Goal: Check status: Check status

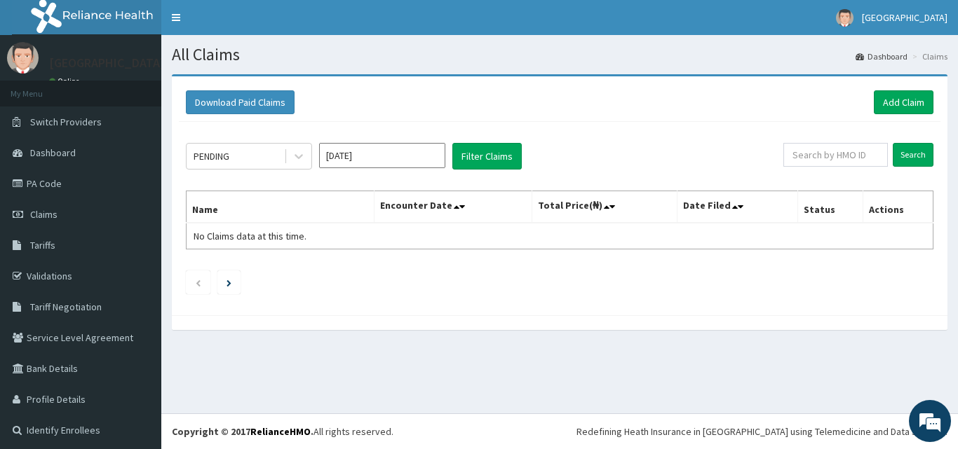
click at [386, 160] on input "[DATE]" at bounding box center [382, 155] width 126 height 25
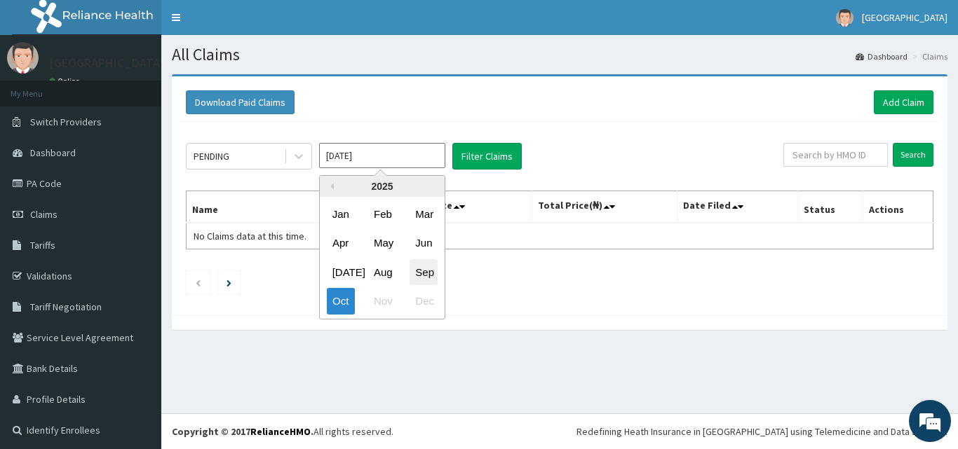
click at [421, 266] on div "Sep" at bounding box center [424, 272] width 28 height 26
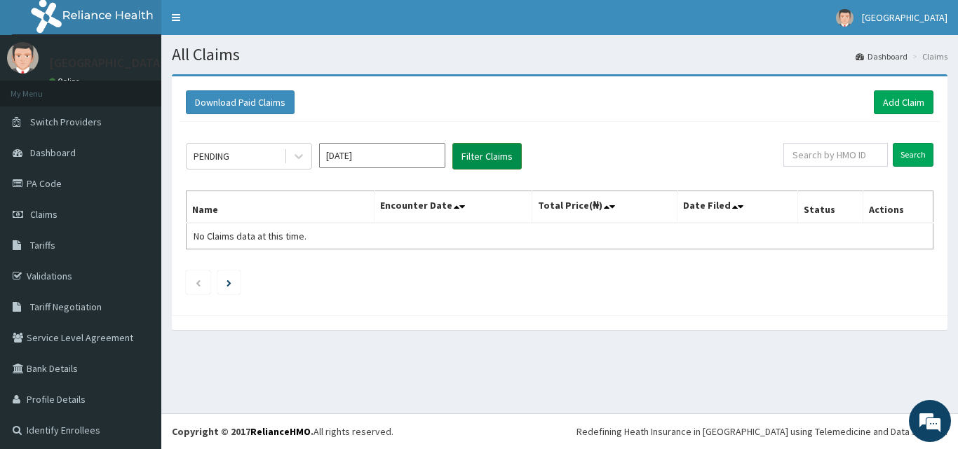
click at [475, 154] on button "Filter Claims" at bounding box center [486, 156] width 69 height 27
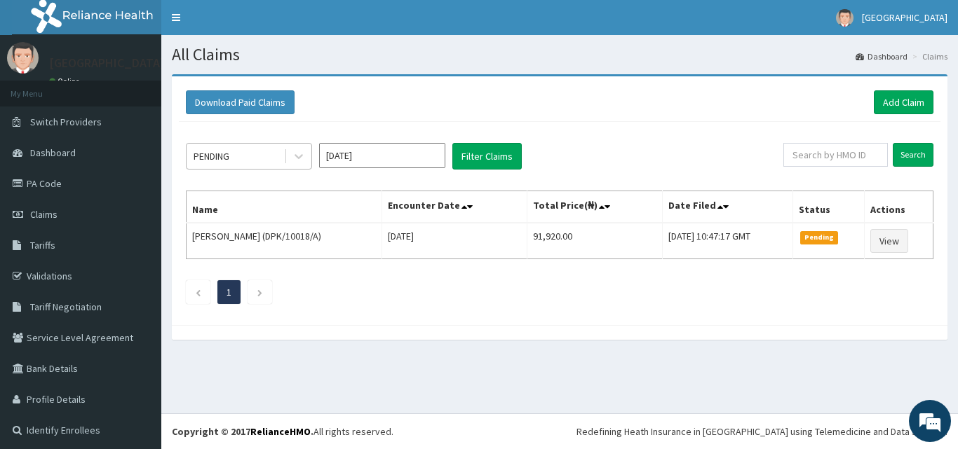
click at [253, 157] on div "PENDING" at bounding box center [235, 156] width 97 height 22
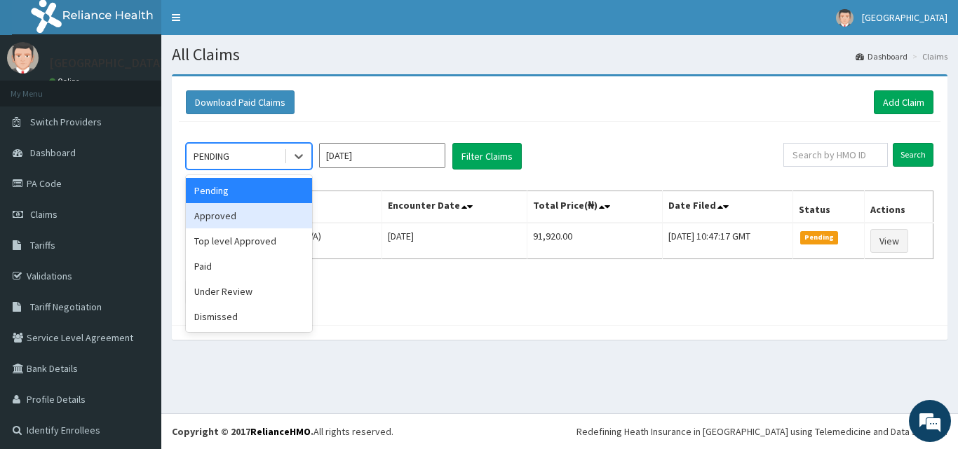
click at [226, 213] on div "Approved" at bounding box center [249, 215] width 126 height 25
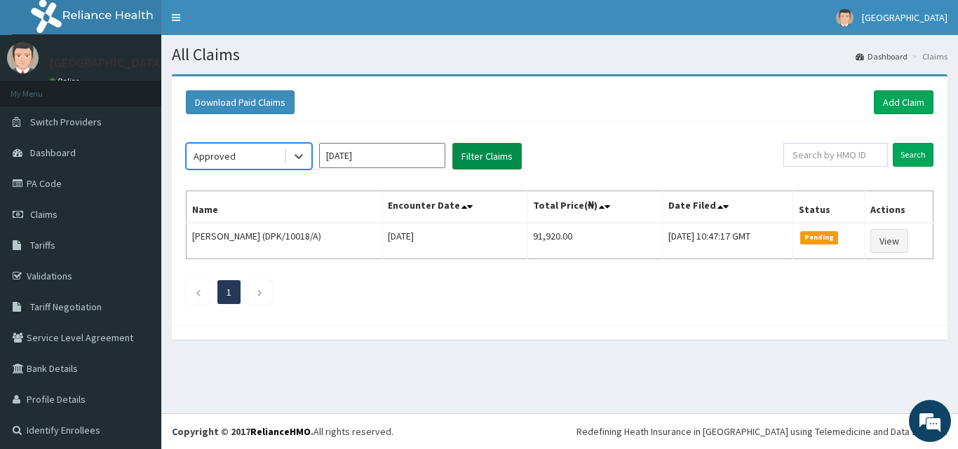
click at [486, 154] on button "Filter Claims" at bounding box center [486, 156] width 69 height 27
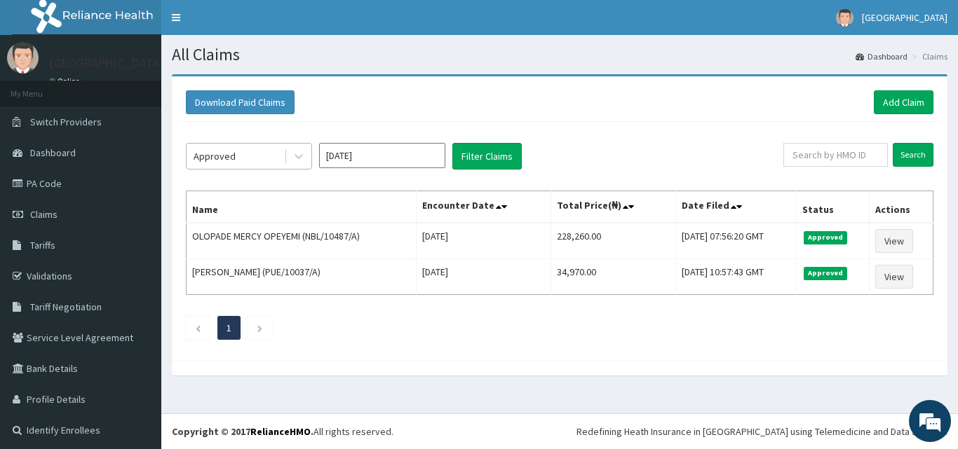
click at [267, 158] on div "Approved" at bounding box center [235, 156] width 97 height 22
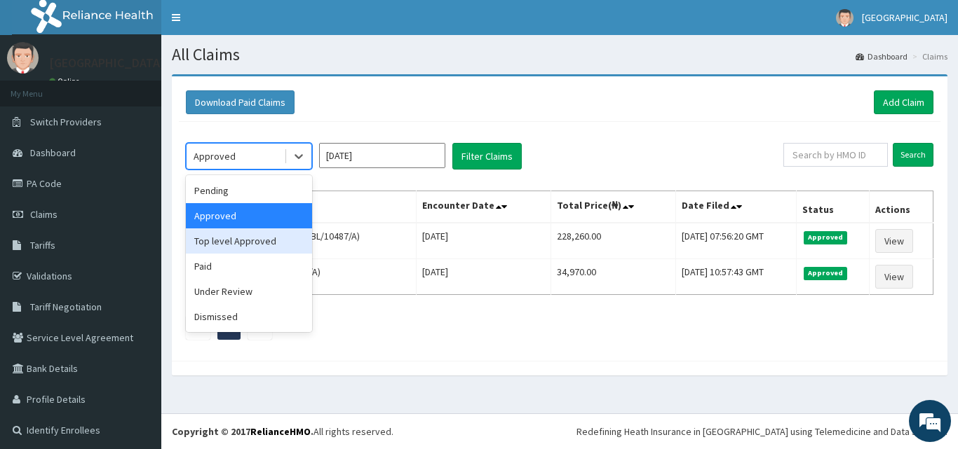
click at [234, 236] on div "Top level Approved" at bounding box center [249, 241] width 126 height 25
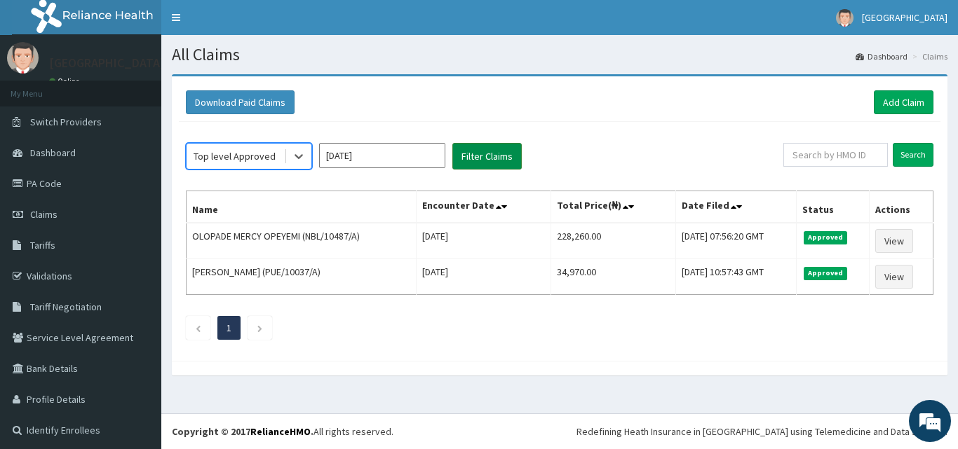
click at [474, 151] on button "Filter Claims" at bounding box center [486, 156] width 69 height 27
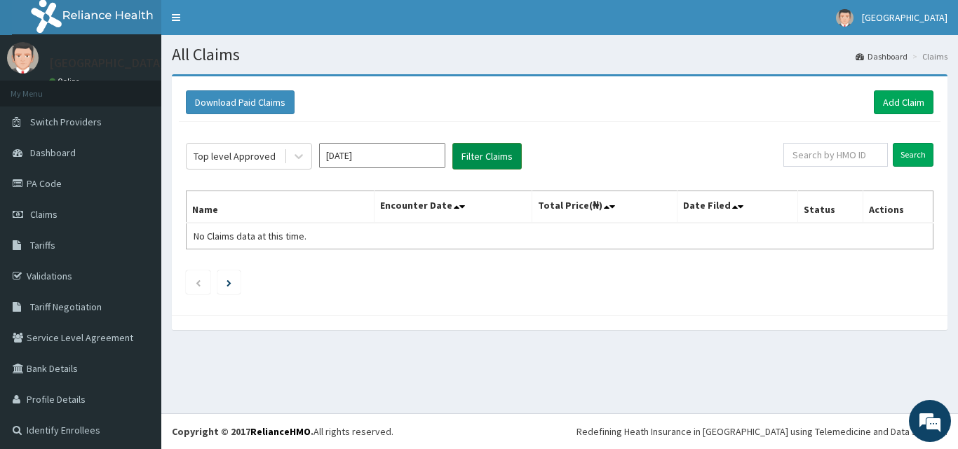
click at [487, 151] on button "Filter Claims" at bounding box center [486, 156] width 69 height 27
click at [256, 149] on div "Top level Approved" at bounding box center [235, 156] width 82 height 14
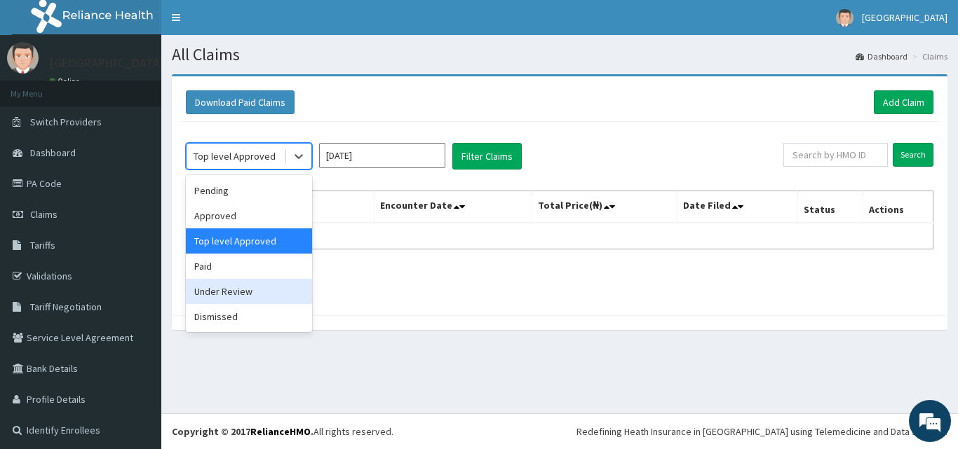
click at [210, 285] on div "Under Review" at bounding box center [249, 291] width 126 height 25
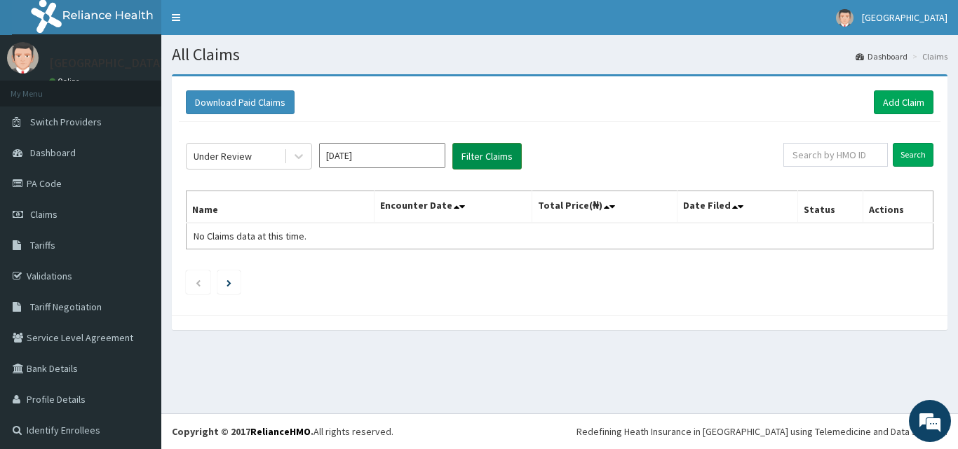
click at [474, 150] on button "Filter Claims" at bounding box center [486, 156] width 69 height 27
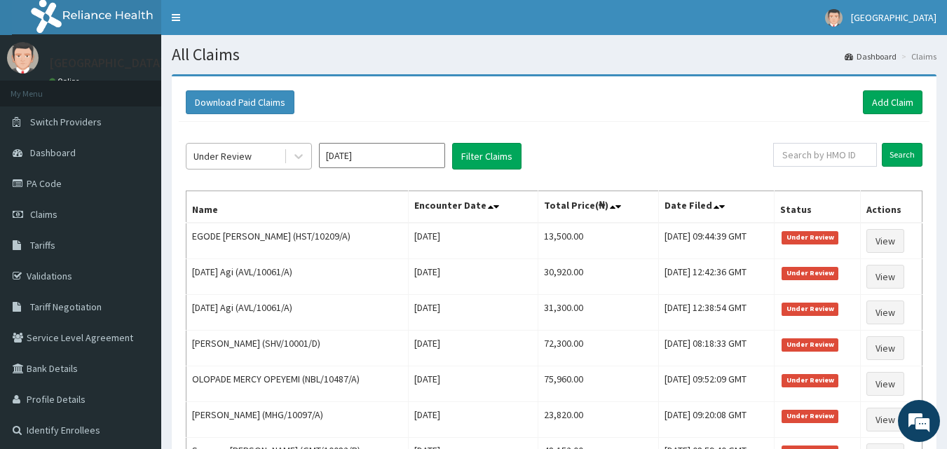
click at [268, 153] on div "Under Review" at bounding box center [235, 156] width 97 height 22
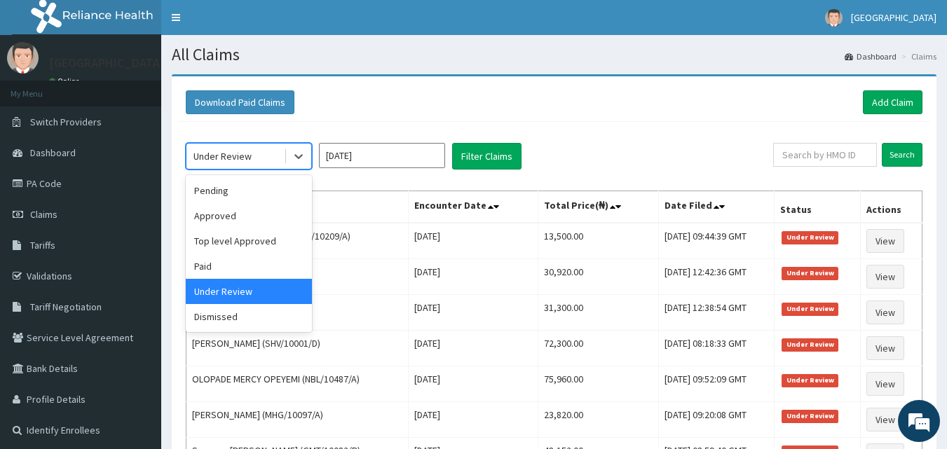
click at [375, 154] on input "[DATE]" at bounding box center [382, 155] width 126 height 25
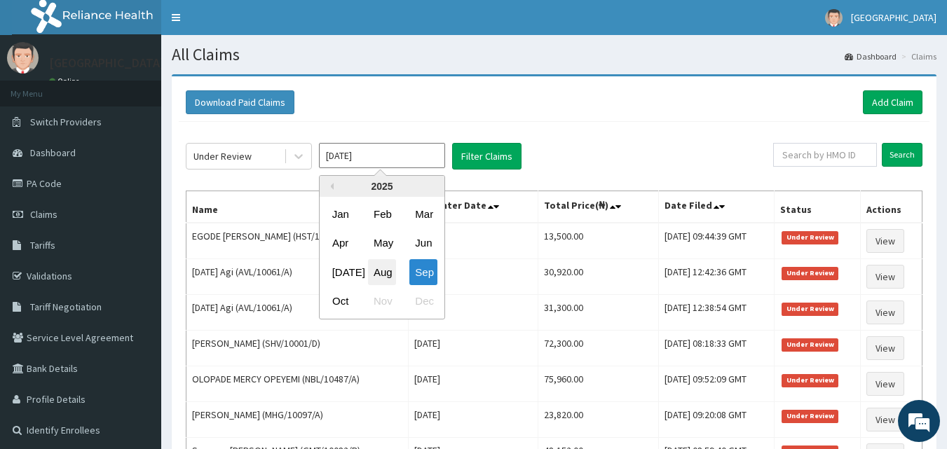
click at [374, 269] on div "Aug" at bounding box center [382, 272] width 28 height 26
type input "[DATE]"
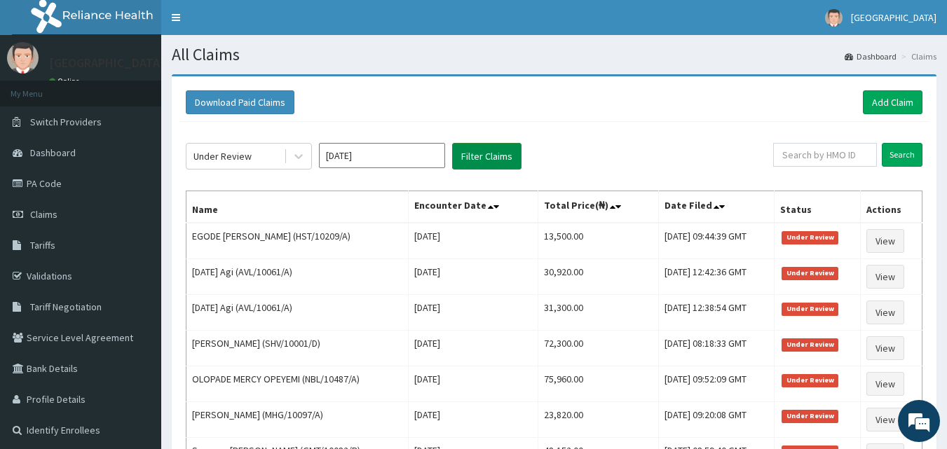
click at [498, 154] on button "Filter Claims" at bounding box center [486, 156] width 69 height 27
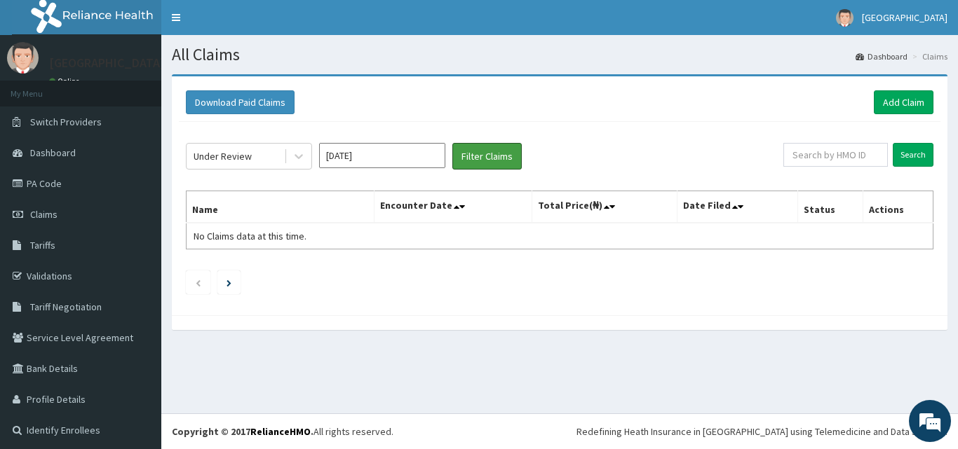
scroll to position [4, 0]
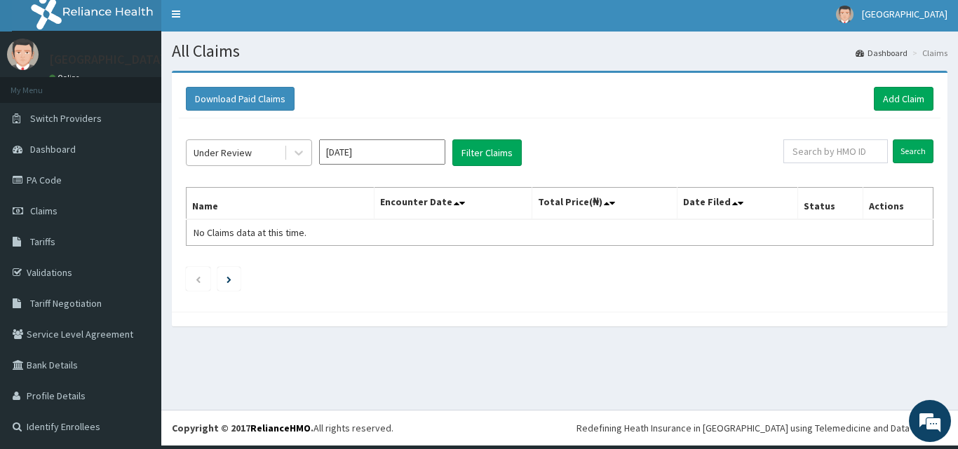
click at [254, 151] on div "Under Review" at bounding box center [235, 153] width 97 height 22
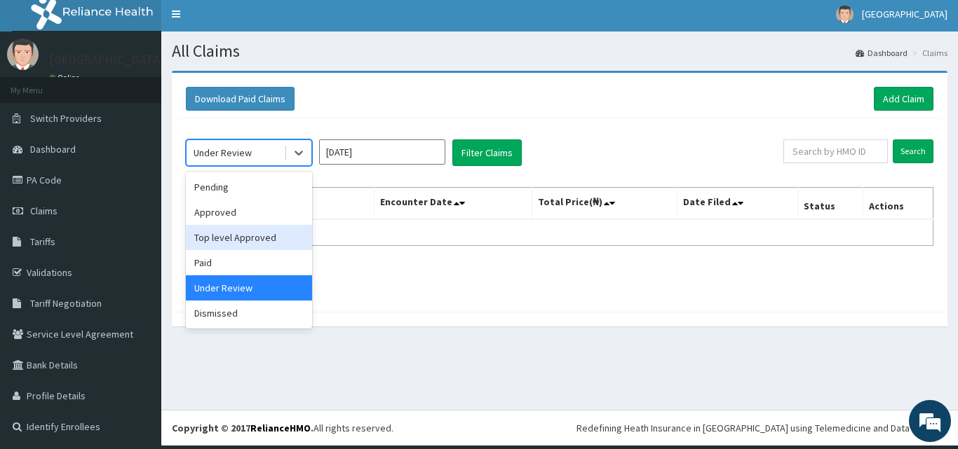
click at [243, 235] on div "Top level Approved" at bounding box center [249, 237] width 126 height 25
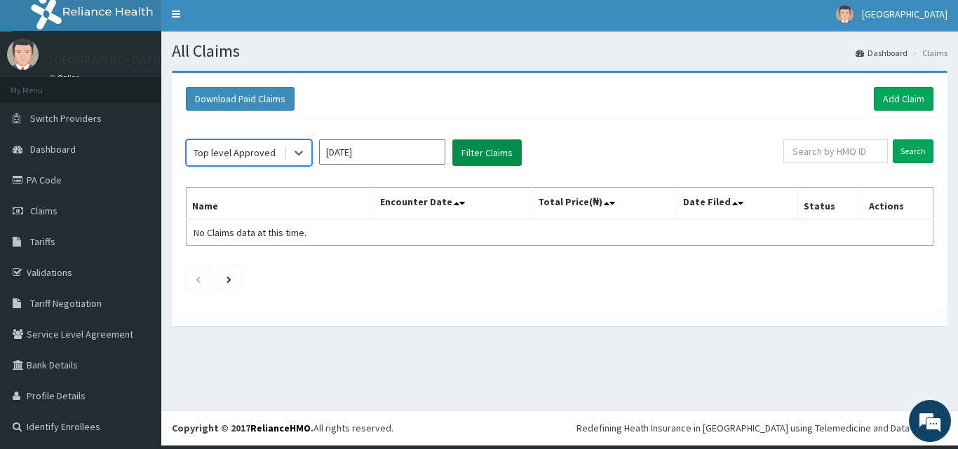
click at [475, 149] on button "Filter Claims" at bounding box center [486, 153] width 69 height 27
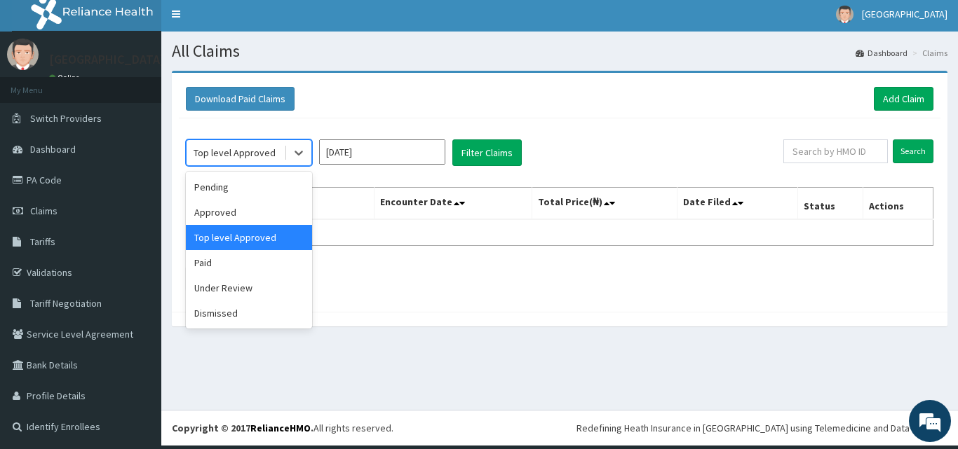
click at [243, 144] on div "Top level Approved" at bounding box center [235, 153] width 97 height 22
click at [223, 208] on div "Approved" at bounding box center [249, 212] width 126 height 25
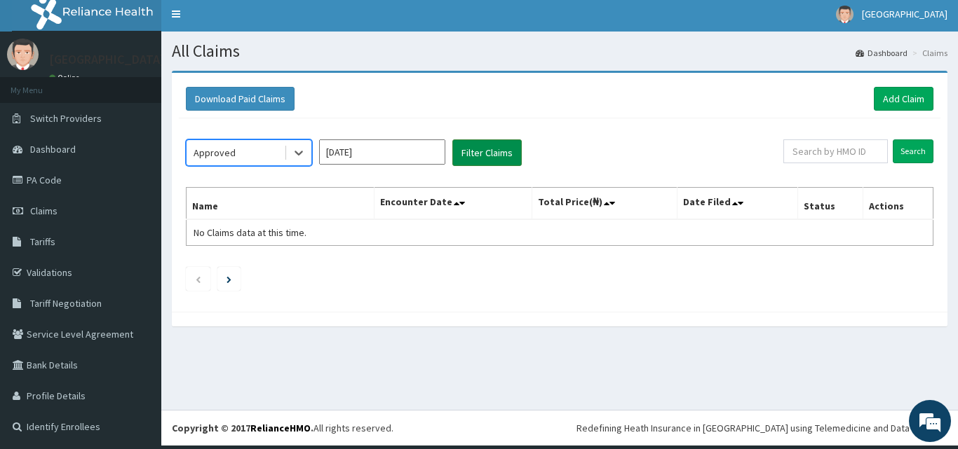
click at [478, 154] on button "Filter Claims" at bounding box center [486, 153] width 69 height 27
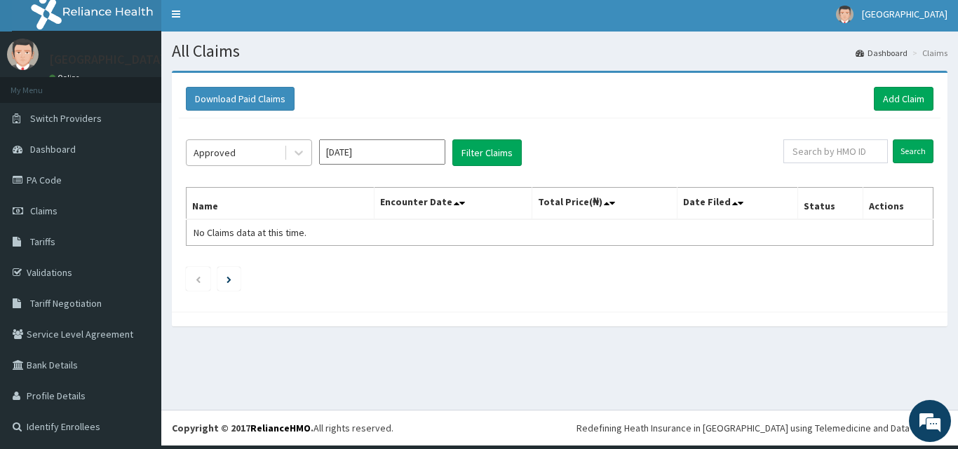
click at [254, 153] on div "Approved" at bounding box center [235, 153] width 97 height 22
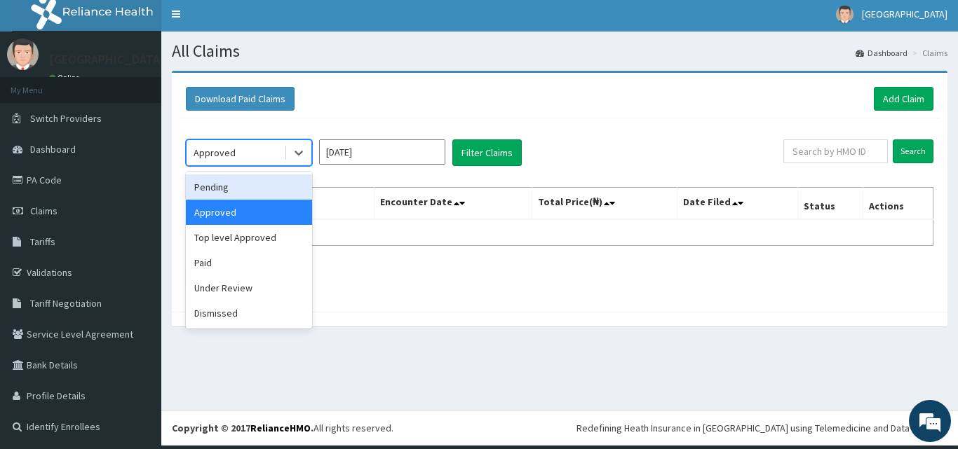
click at [229, 188] on div "Pending" at bounding box center [249, 187] width 126 height 25
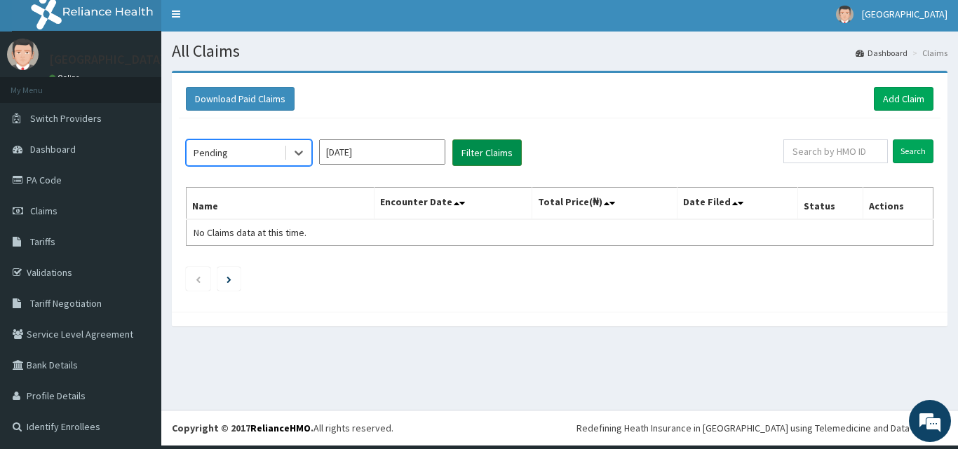
click at [491, 158] on button "Filter Claims" at bounding box center [486, 153] width 69 height 27
